Goal: Transaction & Acquisition: Purchase product/service

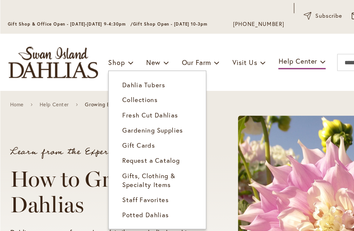
scroll to position [31, 0]
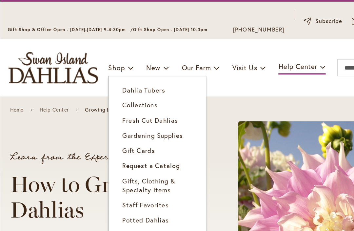
click at [119, 69] on span "Dahlia Tubers" at bounding box center [110, 69] width 33 height 7
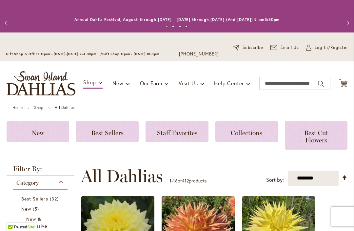
click at [106, 132] on span "Best Sellers" at bounding box center [107, 133] width 32 height 8
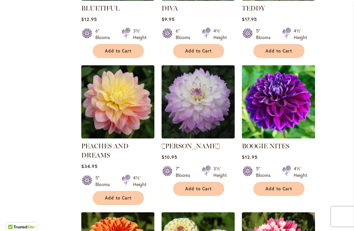
scroll to position [362, 0]
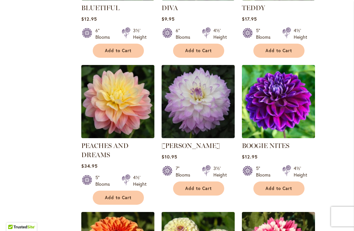
click at [281, 186] on span "Add to Cart" at bounding box center [278, 188] width 27 height 6
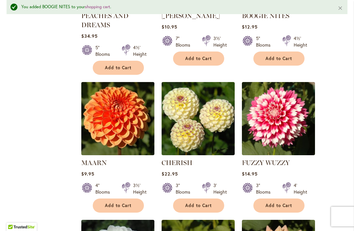
scroll to position [536, 0]
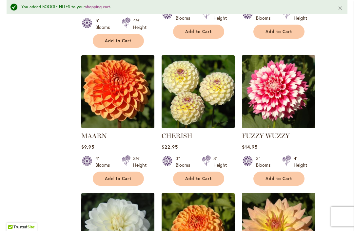
click at [117, 175] on span "Add to Cart" at bounding box center [118, 178] width 27 height 6
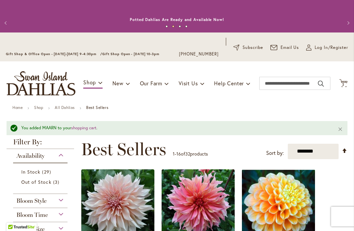
scroll to position [0, 0]
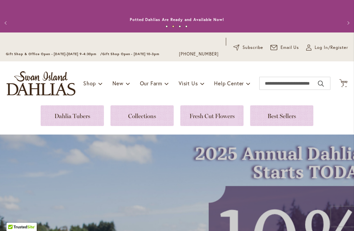
click at [80, 118] on link at bounding box center [72, 115] width 63 height 21
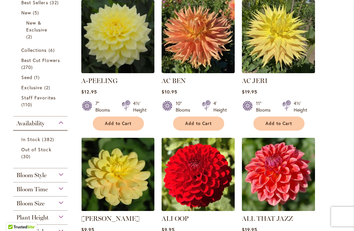
scroll to position [212, 0]
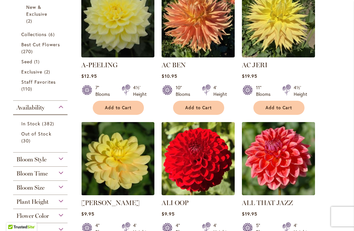
click at [121, 106] on span "Add to Cart" at bounding box center [118, 108] width 27 height 6
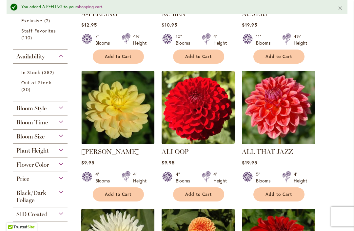
scroll to position [280, 0]
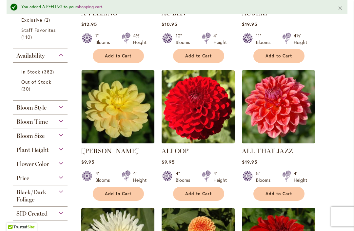
click at [121, 195] on span "Add to Cart" at bounding box center [118, 194] width 27 height 6
click at [284, 195] on span "Add to Cart" at bounding box center [278, 194] width 27 height 6
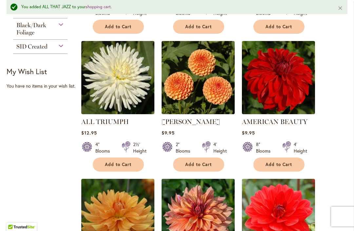
scroll to position [446, 0]
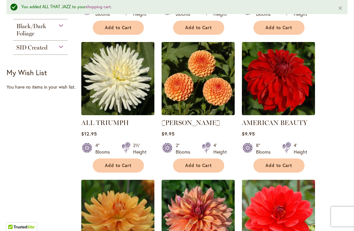
click at [202, 165] on span "Add to Cart" at bounding box center [198, 165] width 27 height 6
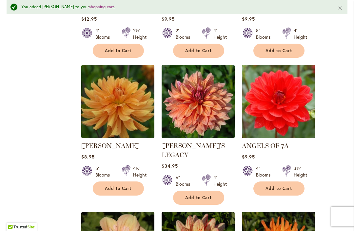
scroll to position [561, 0]
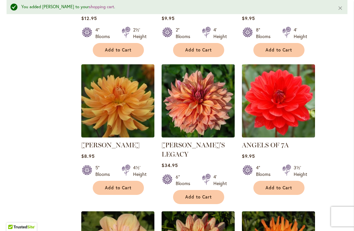
click at [283, 186] on span "Add to Cart" at bounding box center [278, 188] width 27 height 6
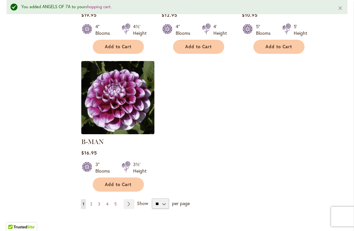
scroll to position [849, 0]
click at [133, 198] on link "Page Next" at bounding box center [128, 203] width 11 height 10
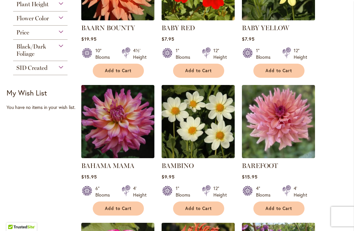
scroll to position [249, 0]
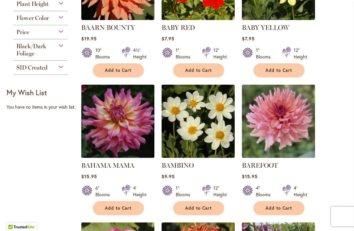
click at [282, 209] on span "Add to Cart" at bounding box center [278, 208] width 27 height 6
click at [275, 205] on form "Adding..." at bounding box center [278, 208] width 51 height 14
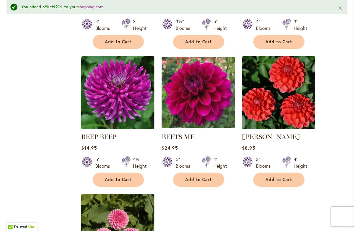
scroll to position [707, 0]
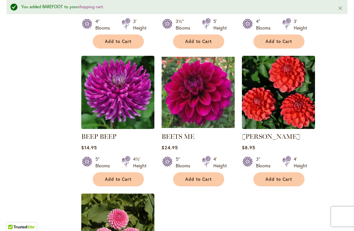
click at [199, 176] on span "Add to Cart" at bounding box center [198, 179] width 27 height 6
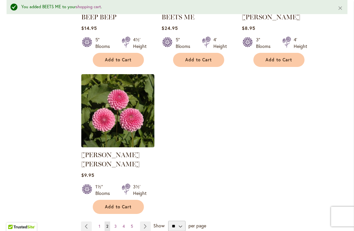
scroll to position [827, 0]
click at [121, 203] on span "Add to Cart" at bounding box center [118, 206] width 27 height 6
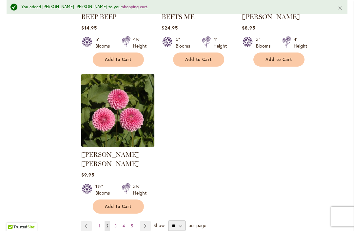
click at [149, 221] on link "Page Next" at bounding box center [145, 226] width 11 height 10
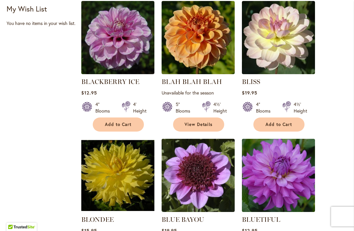
scroll to position [344, 0]
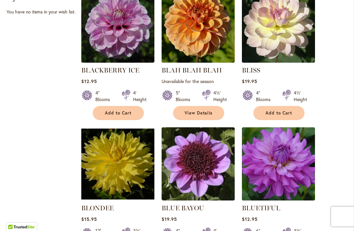
click at [114, 111] on span "Add to Cart" at bounding box center [118, 113] width 27 height 6
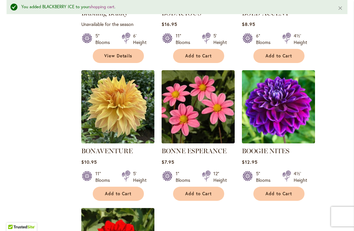
scroll to position [695, 0]
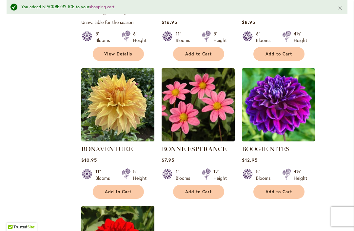
click at [285, 187] on button "Add to Cart" at bounding box center [278, 191] width 51 height 14
click at [203, 189] on span "Add to Cart" at bounding box center [198, 192] width 27 height 6
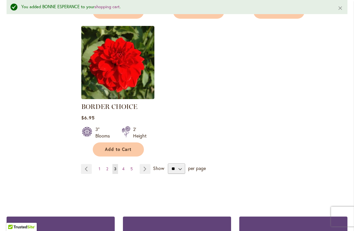
scroll to position [875, 0]
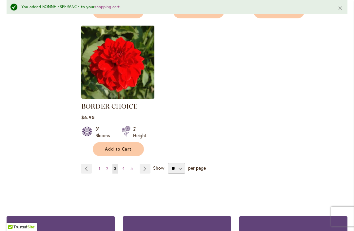
click at [160, 169] on span "Show" at bounding box center [158, 167] width 11 height 6
click at [168, 169] on select "** ** ** **" at bounding box center [176, 168] width 17 height 10
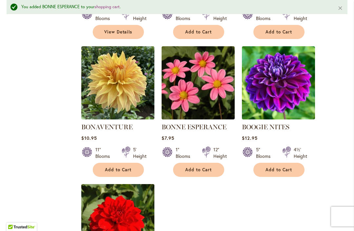
scroll to position [717, 0]
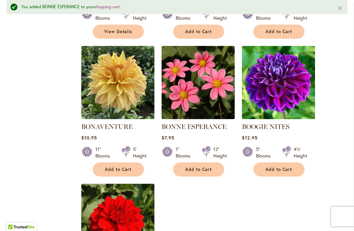
click at [205, 169] on span "Add to Cart" at bounding box center [198, 169] width 27 height 6
click at [284, 173] on button "Add to Cart" at bounding box center [278, 169] width 51 height 14
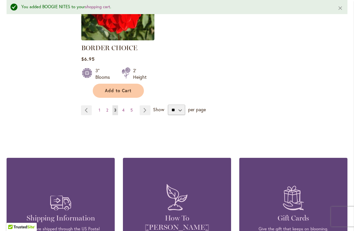
scroll to position [934, 0]
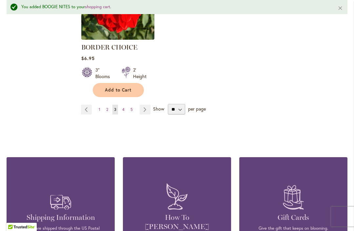
click at [158, 109] on span "Show" at bounding box center [158, 108] width 11 height 6
click at [168, 109] on select "** ** ** **" at bounding box center [176, 109] width 17 height 10
select select "**"
click at [154, 111] on span "Show" at bounding box center [158, 108] width 11 height 6
click at [168, 111] on select "** ** ** **" at bounding box center [176, 109] width 17 height 10
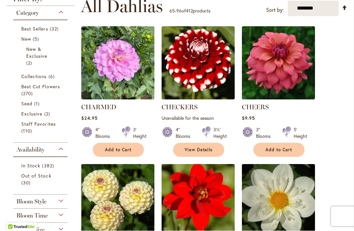
scroll to position [170, 0]
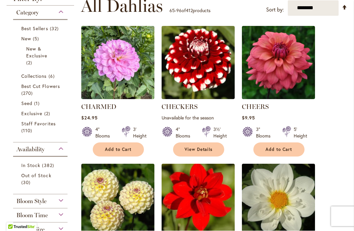
click at [121, 147] on span "Add to Cart" at bounding box center [118, 150] width 27 height 6
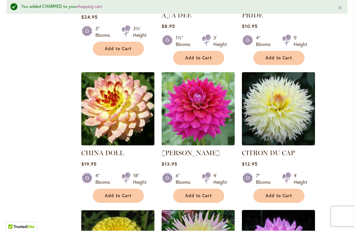
scroll to position [563, 0]
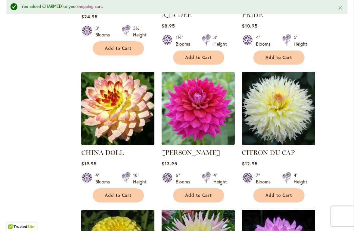
click at [199, 193] on span "Add to Cart" at bounding box center [198, 196] width 27 height 6
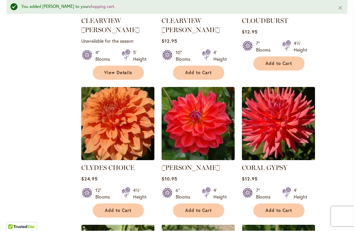
scroll to position [832, 0]
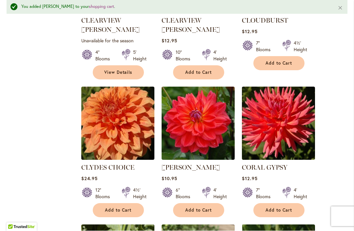
click at [199, 203] on button "Add to Cart" at bounding box center [198, 210] width 51 height 14
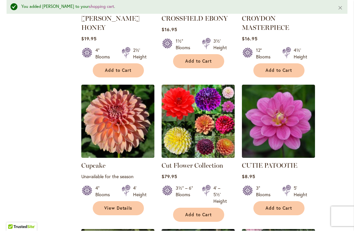
scroll to position [1256, 0]
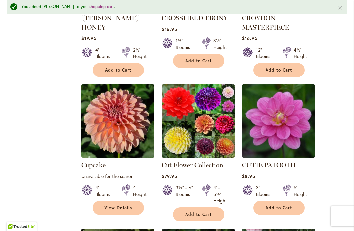
click at [280, 205] on span "Add to Cart" at bounding box center [278, 208] width 27 height 6
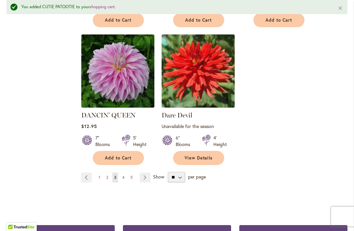
scroll to position [1587, 0]
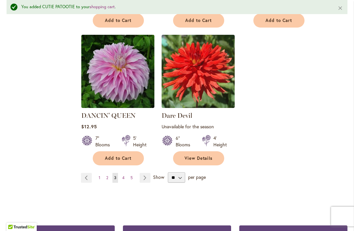
click at [159, 174] on span "Show" at bounding box center [158, 177] width 11 height 6
click at [168, 172] on select "** ** ** **" at bounding box center [176, 177] width 17 height 10
click at [144, 173] on link "Page Next" at bounding box center [144, 178] width 11 height 10
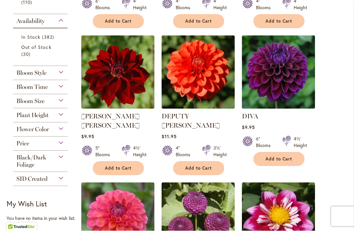
scroll to position [297, 0]
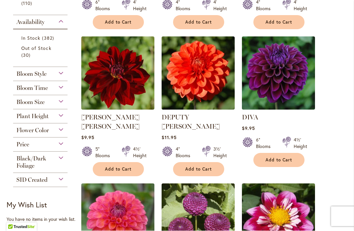
click at [204, 166] on span "Add to Cart" at bounding box center [198, 169] width 27 height 6
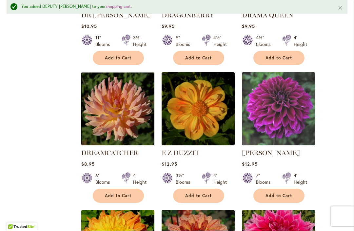
scroll to position [700, 0]
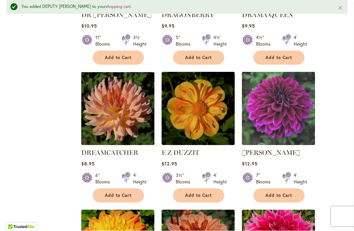
click at [284, 193] on span "Add to Cart" at bounding box center [278, 196] width 27 height 6
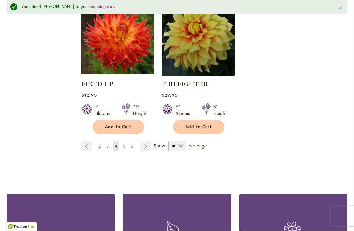
scroll to position [1648, 0]
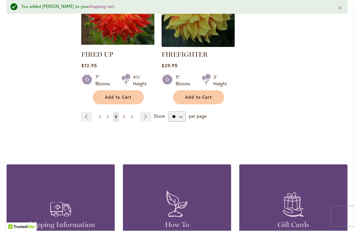
click at [148, 112] on link "Page Next" at bounding box center [145, 117] width 11 height 10
click at [151, 112] on link "Page Next" at bounding box center [145, 117] width 11 height 10
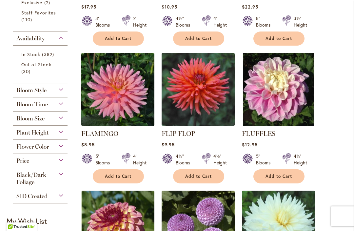
scroll to position [281, 0]
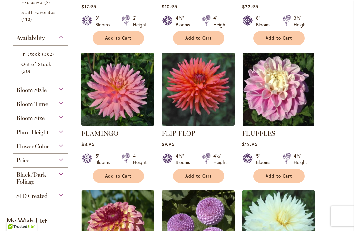
click at [125, 173] on span "Add to Cart" at bounding box center [118, 176] width 27 height 6
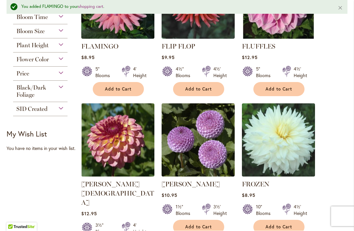
scroll to position [419, 0]
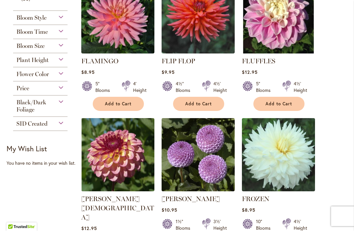
scroll to position [353, 0]
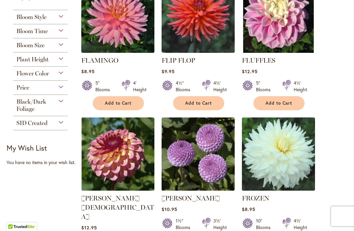
click at [123, 102] on span "Add to Cart" at bounding box center [118, 104] width 27 height 6
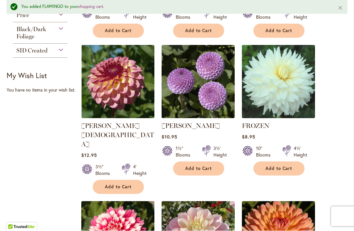
scroll to position [443, 0]
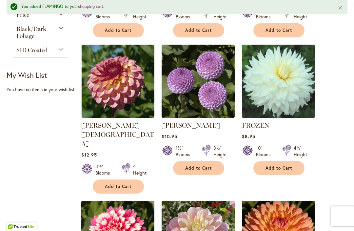
click at [201, 173] on button "Add to Cart" at bounding box center [198, 168] width 51 height 14
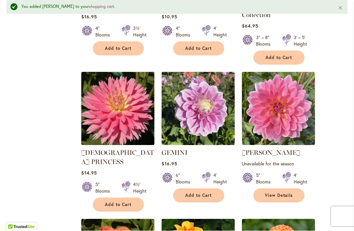
scroll to position [870, 0]
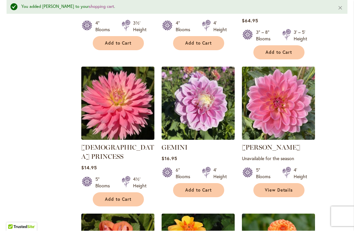
click at [282, 183] on link "View Details" at bounding box center [278, 190] width 51 height 14
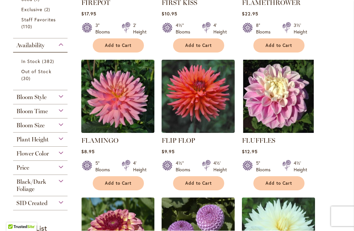
scroll to position [282, 0]
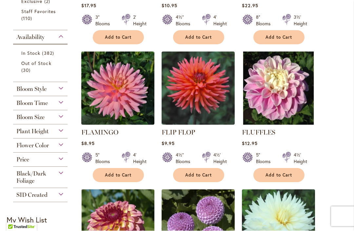
click at [277, 173] on span "Add to Cart" at bounding box center [278, 175] width 27 height 6
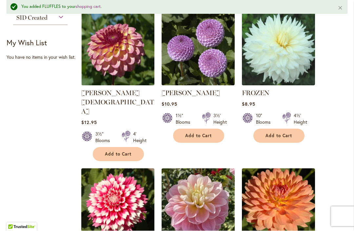
scroll to position [476, 0]
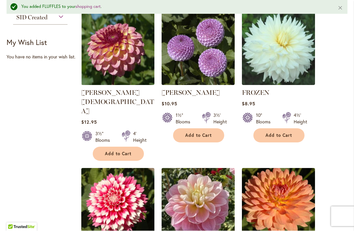
click at [200, 137] on span "Add to Cart" at bounding box center [198, 136] width 27 height 6
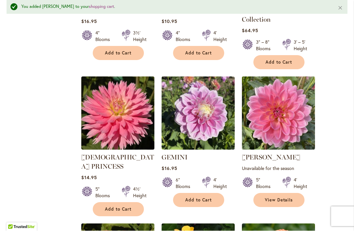
scroll to position [861, 0]
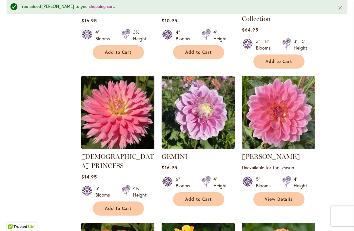
click at [281, 192] on link "View Details" at bounding box center [278, 199] width 51 height 14
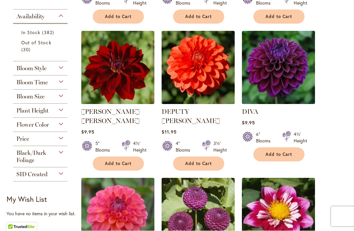
scroll to position [302, 0]
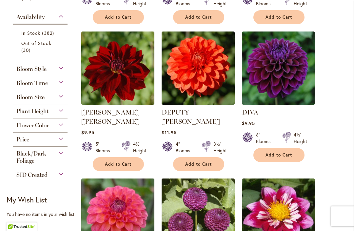
click at [197, 161] on span "Add to Cart" at bounding box center [198, 164] width 27 height 6
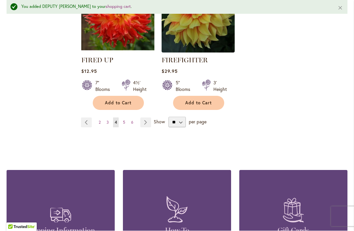
scroll to position [1642, 0]
click at [151, 118] on link "Page Next" at bounding box center [145, 123] width 11 height 10
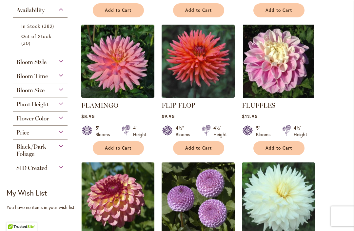
scroll to position [308, 0]
click at [124, 148] on span "Add to Cart" at bounding box center [118, 148] width 27 height 6
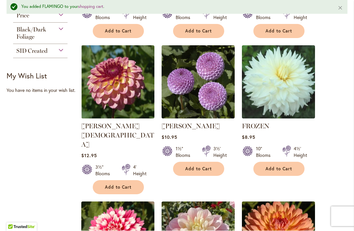
scroll to position [443, 0]
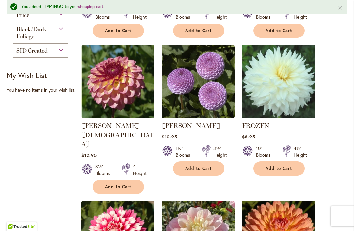
click at [204, 167] on span "Add to Cart" at bounding box center [198, 169] width 27 height 6
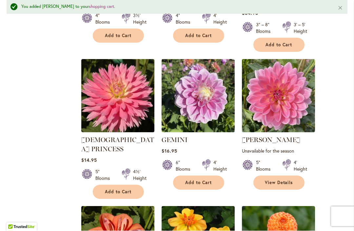
scroll to position [877, 0]
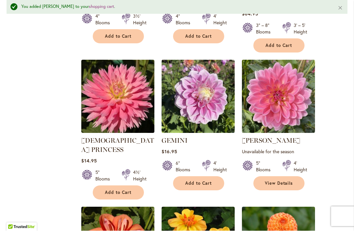
click at [283, 180] on span "View Details" at bounding box center [279, 183] width 28 height 6
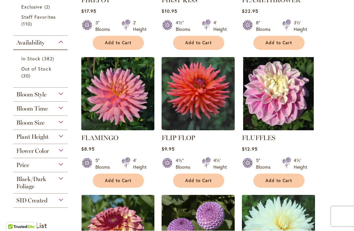
scroll to position [282, 0]
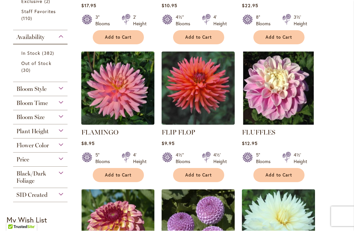
click at [278, 175] on span "Add to Cart" at bounding box center [278, 175] width 27 height 6
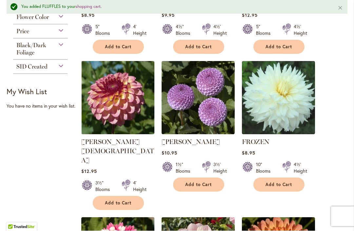
scroll to position [427, 0]
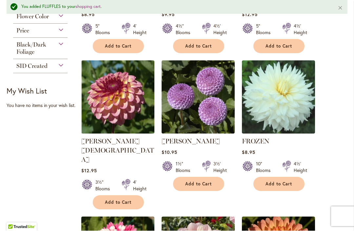
click at [200, 181] on span "Add to Cart" at bounding box center [198, 184] width 27 height 6
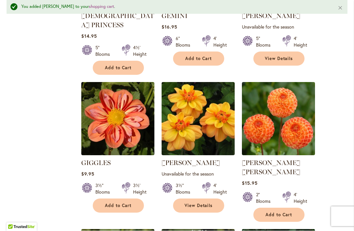
scroll to position [1004, 0]
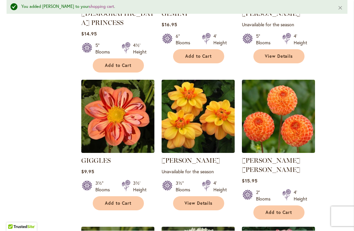
click at [284, 210] on span "Add to Cart" at bounding box center [278, 213] width 27 height 6
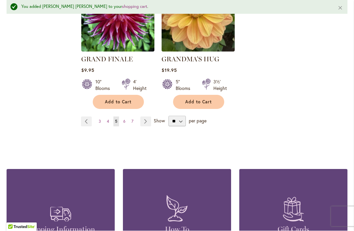
scroll to position [1666, 0]
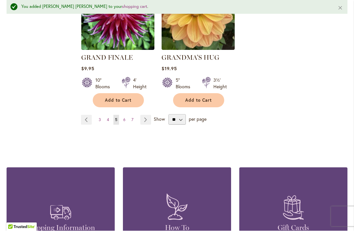
click at [146, 115] on link "Page Next" at bounding box center [145, 120] width 11 height 10
click at [145, 115] on link "Page Next" at bounding box center [145, 120] width 11 height 10
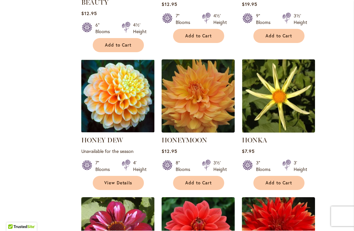
scroll to position [996, 0]
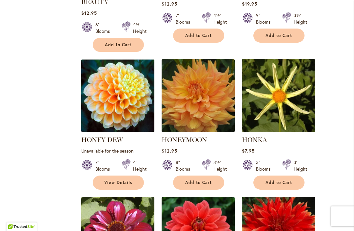
click at [283, 182] on span "Add to Cart" at bounding box center [278, 183] width 27 height 6
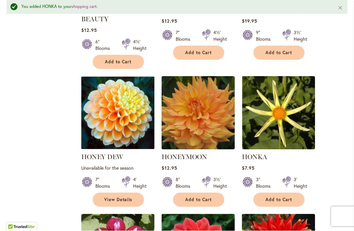
click at [202, 199] on span "Add to Cart" at bounding box center [198, 200] width 27 height 6
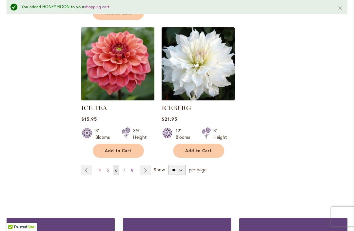
scroll to position [1615, 0]
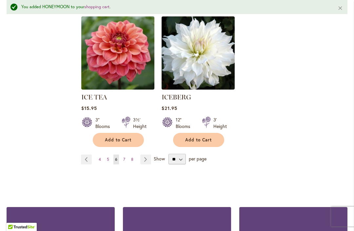
click at [148, 154] on link "Page Next" at bounding box center [145, 159] width 11 height 10
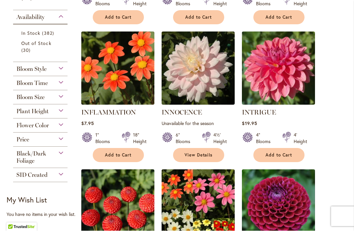
scroll to position [303, 0]
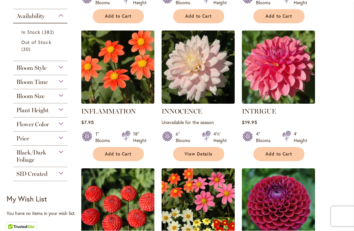
click at [281, 155] on span "Add to Cart" at bounding box center [278, 154] width 27 height 6
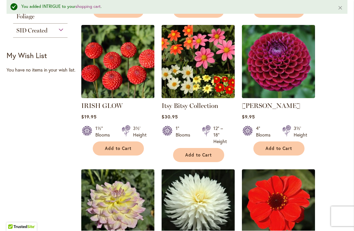
scroll to position [463, 0]
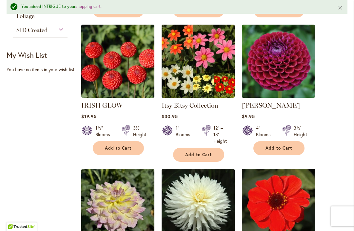
click at [286, 149] on span "Add to Cart" at bounding box center [278, 148] width 27 height 6
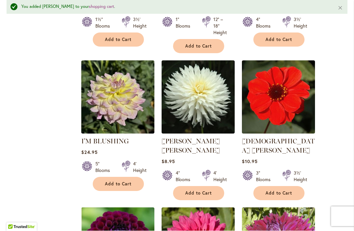
scroll to position [572, 0]
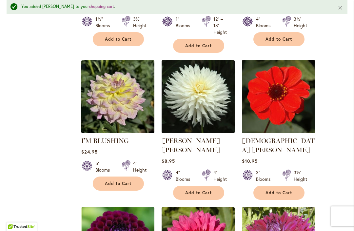
click at [284, 190] on span "Add to Cart" at bounding box center [278, 193] width 27 height 6
click at [202, 190] on span "Add to Cart" at bounding box center [198, 193] width 27 height 6
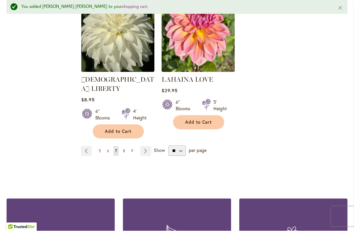
scroll to position [1623, 0]
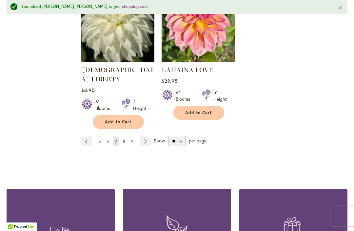
click at [147, 137] on link "Page Next" at bounding box center [145, 142] width 11 height 10
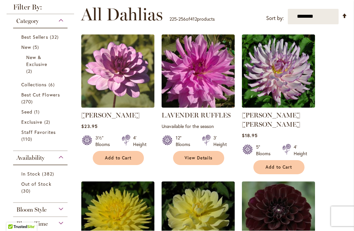
scroll to position [162, 0]
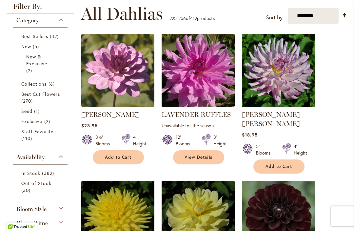
click at [122, 155] on span "Add to Cart" at bounding box center [118, 158] width 27 height 6
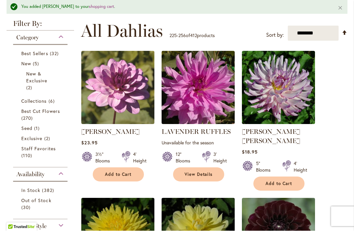
click at [121, 175] on span "Add to Cart" at bounding box center [118, 175] width 27 height 6
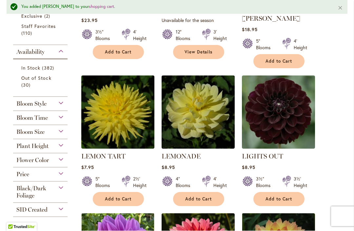
scroll to position [284, 0]
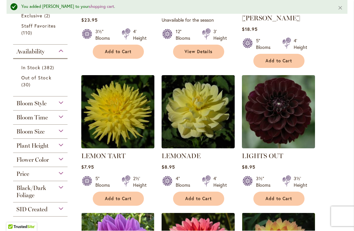
click at [124, 192] on button "Add to Cart" at bounding box center [118, 199] width 51 height 14
click at [216, 192] on button "Add to Cart" at bounding box center [198, 199] width 51 height 14
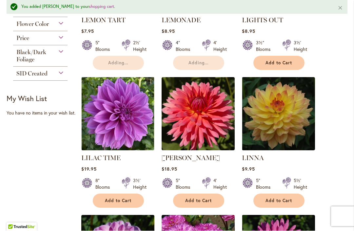
scroll to position [420, 0]
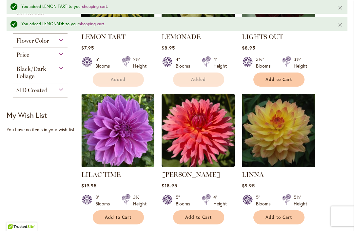
click at [125, 194] on div at bounding box center [126, 200] width 9 height 13
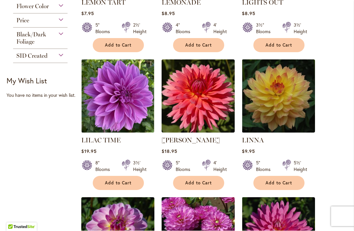
click at [121, 180] on span "Add to Cart" at bounding box center [118, 183] width 27 height 6
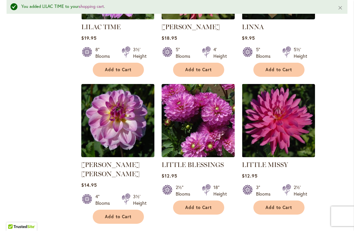
scroll to position [555, 0]
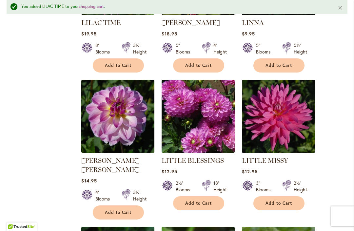
click at [206, 200] on span "Add to Cart" at bounding box center [198, 203] width 27 height 6
click at [286, 200] on span "Add to Cart" at bounding box center [278, 203] width 27 height 6
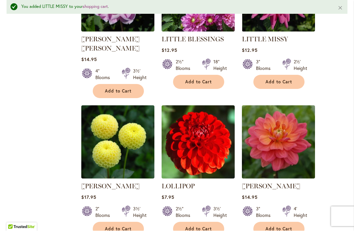
scroll to position [676, 0]
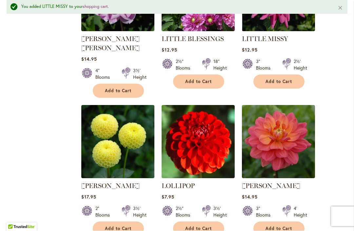
click at [122, 221] on button "Add to Cart" at bounding box center [118, 228] width 51 height 14
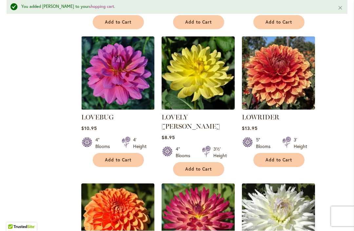
scroll to position [883, 0]
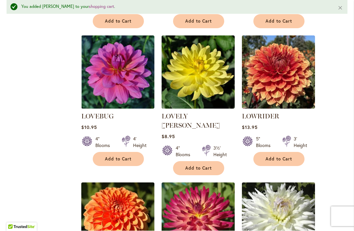
click at [120, 152] on button "Add to Cart" at bounding box center [118, 159] width 51 height 14
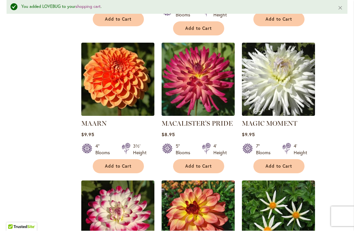
scroll to position [1023, 0]
click at [121, 159] on button "Add to Cart" at bounding box center [118, 166] width 51 height 14
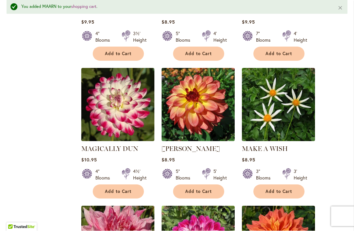
scroll to position [1134, 0]
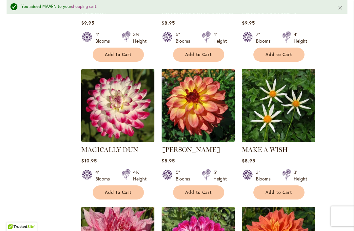
click at [282, 190] on span "Add to Cart" at bounding box center [278, 193] width 27 height 6
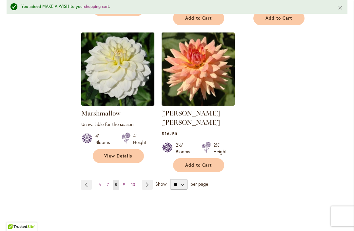
scroll to position [1593, 0]
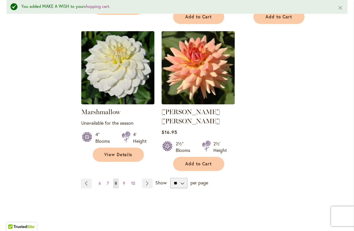
click at [144, 178] on link "Page Next" at bounding box center [147, 183] width 11 height 10
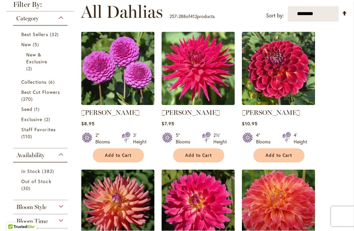
scroll to position [165, 0]
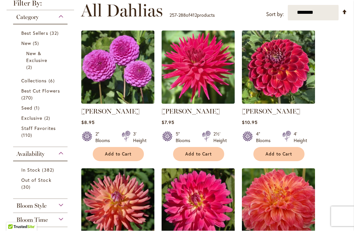
click at [124, 152] on span "Add to Cart" at bounding box center [118, 154] width 27 height 6
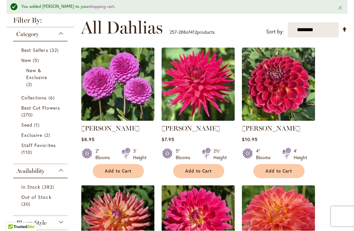
click at [206, 169] on span "Add to Cart" at bounding box center [198, 171] width 27 height 6
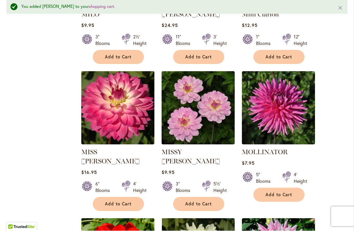
scroll to position [702, 0]
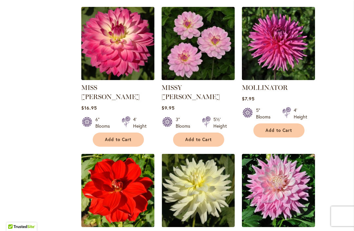
scroll to position [740, 0]
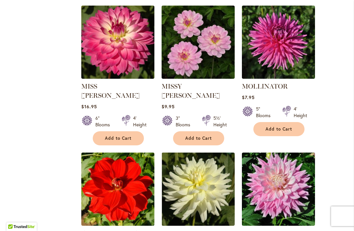
click at [277, 127] on span "Add to Cart" at bounding box center [278, 129] width 27 height 6
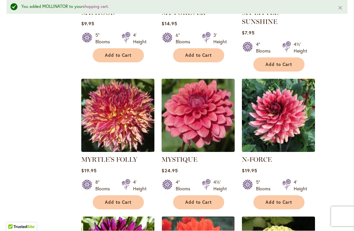
scroll to position [1124, 0]
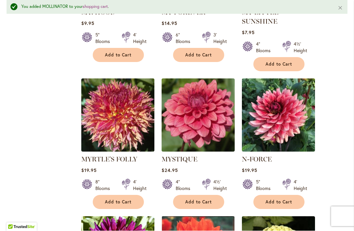
click at [283, 199] on span "Add to Cart" at bounding box center [278, 202] width 27 height 6
click at [199, 199] on span "Add to Cart" at bounding box center [198, 202] width 27 height 6
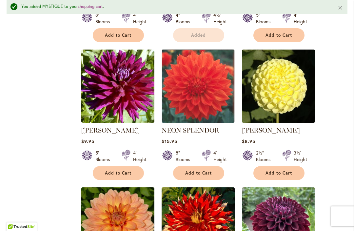
scroll to position [1284, 0]
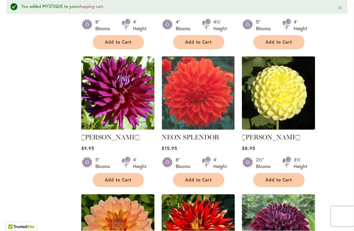
click at [281, 177] on span "Add to Cart" at bounding box center [278, 180] width 27 height 6
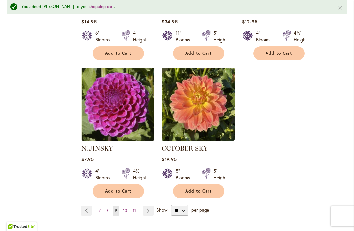
scroll to position [1558, 0]
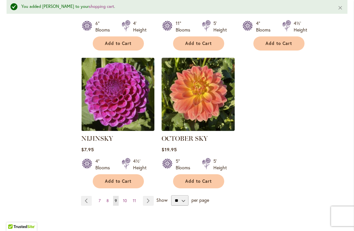
click at [127, 196] on link "Page 10" at bounding box center [124, 201] width 7 height 10
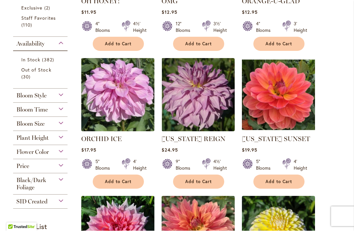
scroll to position [275, 0]
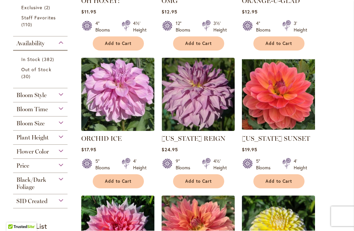
click at [279, 178] on span "Add to Cart" at bounding box center [278, 181] width 27 height 6
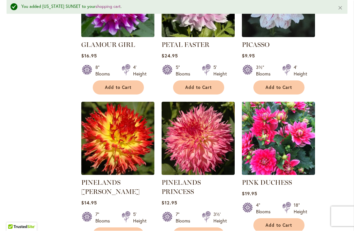
scroll to position [1248, 0]
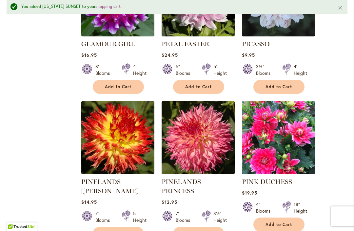
click at [287, 222] on span "Add to Cart" at bounding box center [278, 225] width 27 height 6
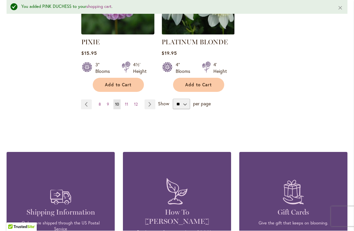
scroll to position [1673, 0]
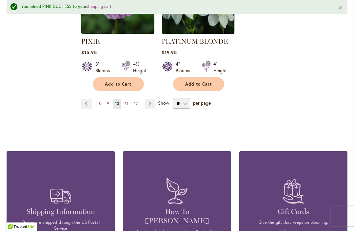
click at [128, 99] on link "Page 11" at bounding box center [126, 104] width 7 height 10
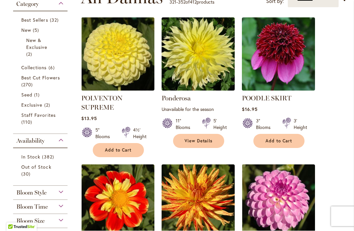
scroll to position [178, 0]
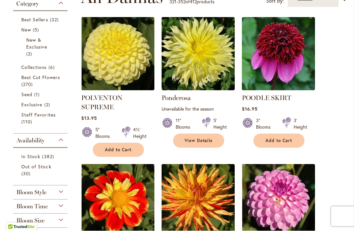
click at [123, 151] on span "Add to Cart" at bounding box center [118, 150] width 27 height 6
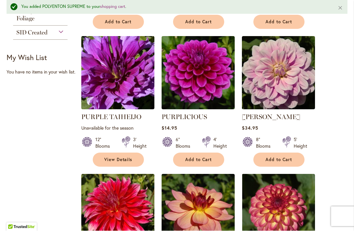
scroll to position [461, 0]
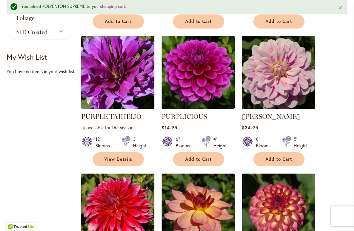
click at [203, 154] on button "Add to Cart" at bounding box center [198, 159] width 51 height 14
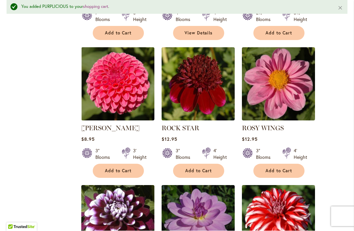
scroll to position [725, 0]
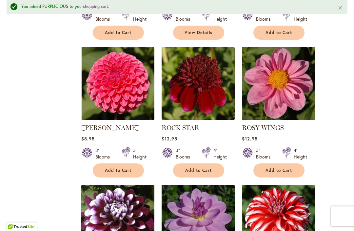
click at [122, 175] on button "Add to Cart" at bounding box center [118, 170] width 51 height 14
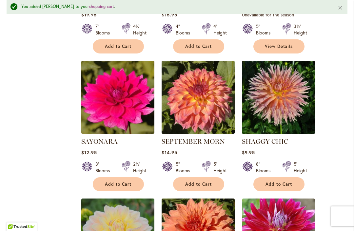
scroll to position [987, 0]
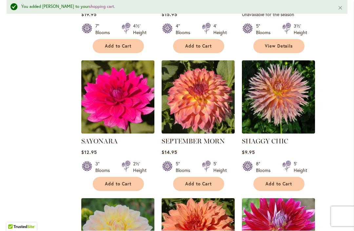
click at [122, 182] on span "Add to Cart" at bounding box center [118, 184] width 27 height 6
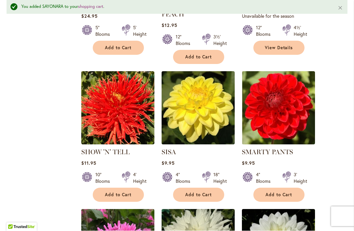
scroll to position [1261, 0]
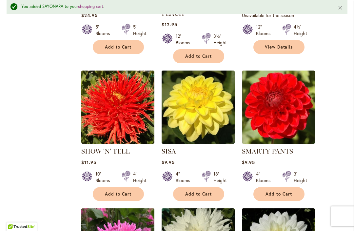
click at [279, 191] on span "Add to Cart" at bounding box center [278, 194] width 27 height 6
click at [198, 191] on span "Add to Cart" at bounding box center [198, 194] width 27 height 6
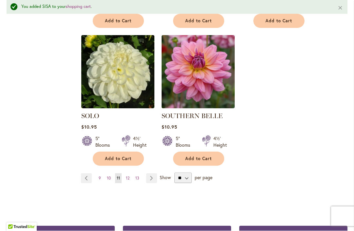
scroll to position [1571, 0]
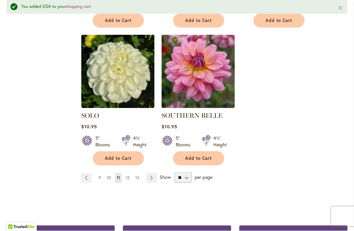
click at [130, 173] on link "Page 12" at bounding box center [127, 178] width 7 height 10
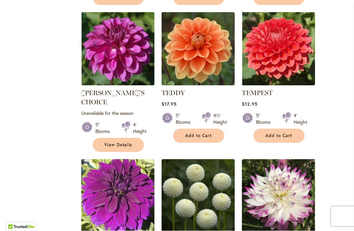
scroll to position [1151, 0]
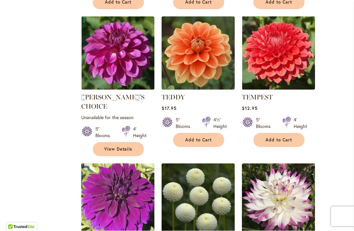
click at [274, 140] on span "Add to Cart" at bounding box center [278, 140] width 27 height 6
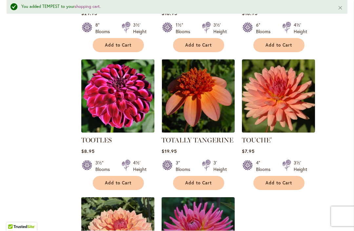
scroll to position [1409, 0]
click at [283, 178] on button "Add to Cart" at bounding box center [278, 183] width 51 height 14
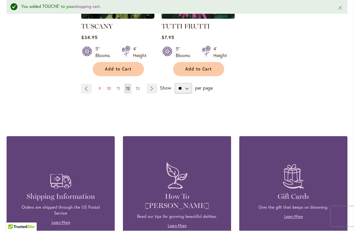
scroll to position [1668, 0]
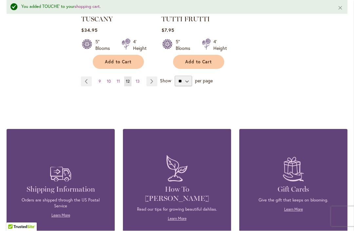
click at [140, 77] on link "Page 13" at bounding box center [137, 82] width 7 height 10
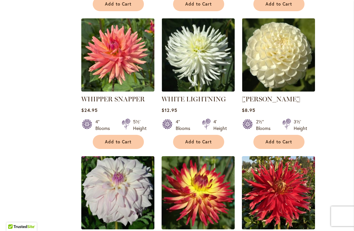
scroll to position [727, 0]
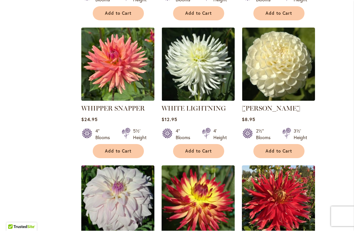
click at [285, 144] on button "Add to Cart" at bounding box center [278, 151] width 51 height 14
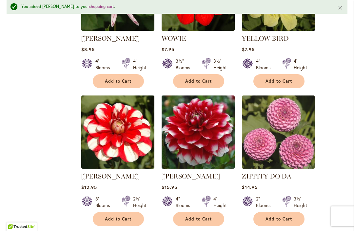
scroll to position [1089, 0]
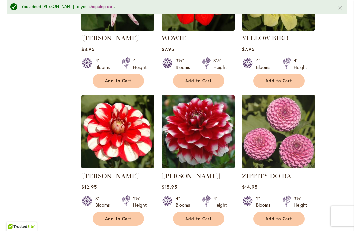
click at [284, 216] on span "Add to Cart" at bounding box center [278, 219] width 27 height 6
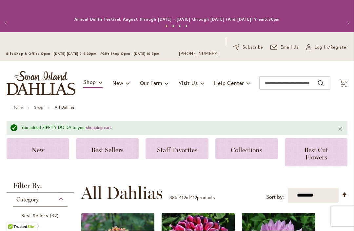
scroll to position [0, 0]
